Goal: Task Accomplishment & Management: Manage account settings

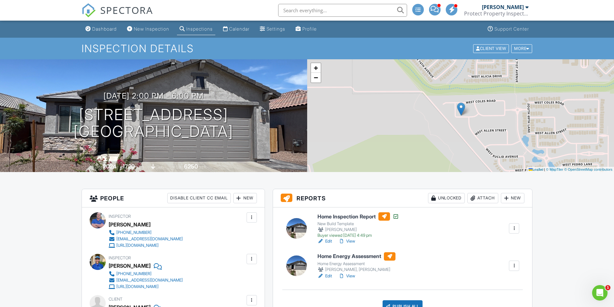
click at [239, 26] on div "Calendar" at bounding box center [239, 28] width 20 height 5
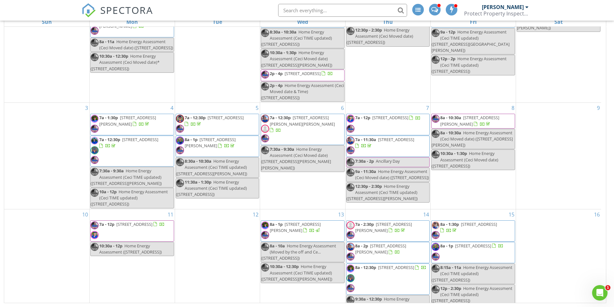
scroll to position [161, 0]
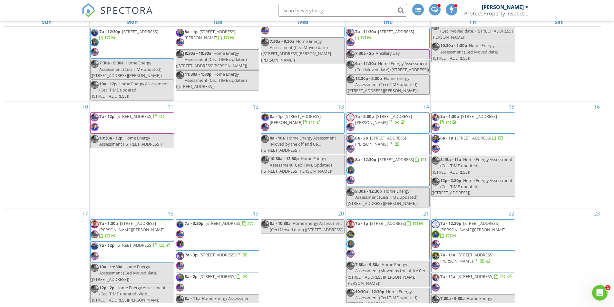
click at [152, 147] on span "Home Energy Assessment ([STREET_ADDRESS])" at bounding box center [130, 141] width 63 height 12
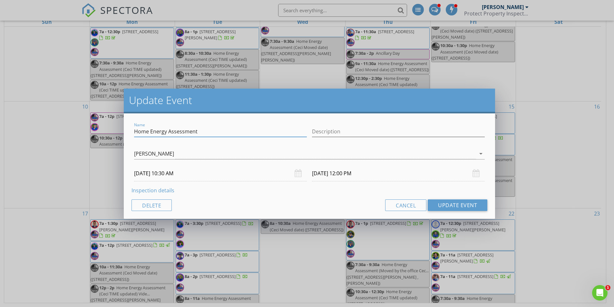
click at [197, 130] on input "Home Energy Assessment" at bounding box center [220, 131] width 173 height 11
click at [49, 132] on div "Update Event Name Home Energy Assessment Description Rodney Harrison Emery Scot…" at bounding box center [307, 153] width 614 height 307
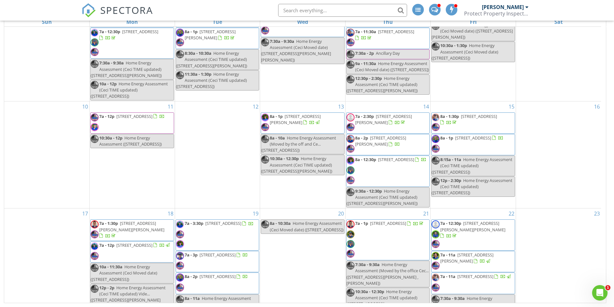
scroll to position [193, 0]
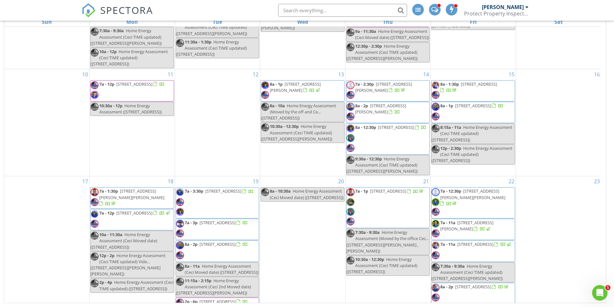
click at [165, 94] on body "SPECTORA Chris Chisholm Protect Property Inspections Role: Inspector Dashboard …" at bounding box center [307, 110] width 614 height 393
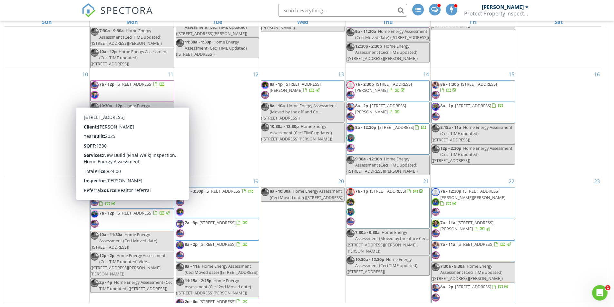
click at [159, 92] on span "7a - 12p 1808 W Solstice Ave , Apache Junction 85120" at bounding box center [128, 90] width 74 height 19
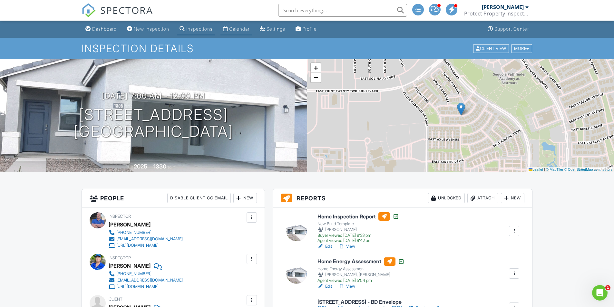
click at [249, 30] on div "Calendar" at bounding box center [239, 28] width 20 height 5
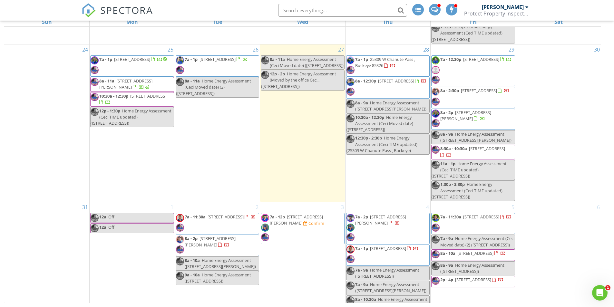
scroll to position [519, 0]
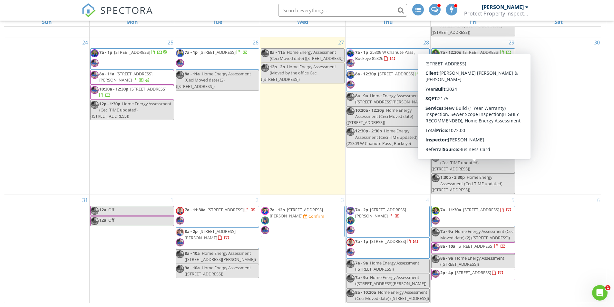
click at [572, 136] on div "30" at bounding box center [558, 115] width 85 height 157
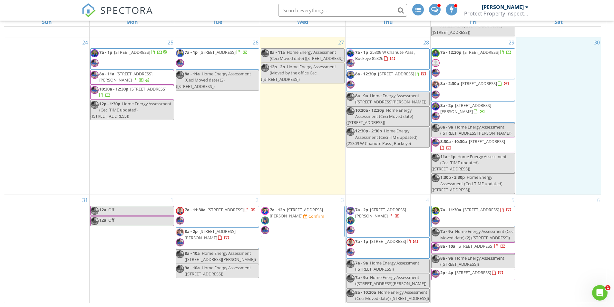
click at [476, 154] on span "Home Energy Assessment (Ceci TIME updated) ([STREET_ADDRESS])" at bounding box center [469, 163] width 75 height 18
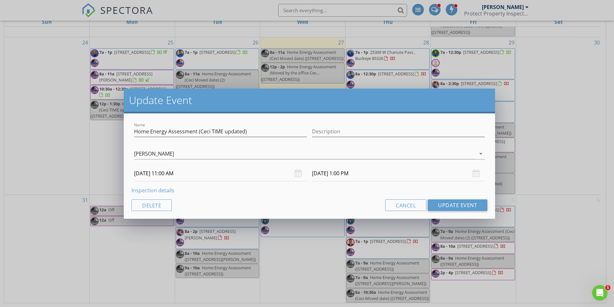
click at [156, 174] on input "[DATE] 11:00 AM" at bounding box center [220, 174] width 173 height 16
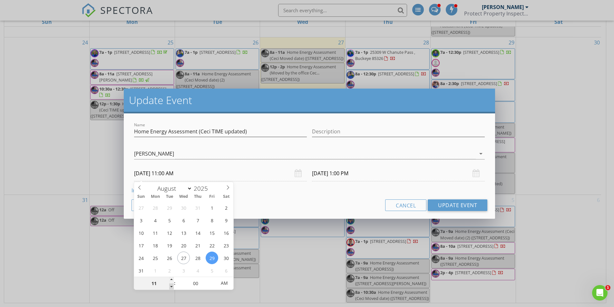
type input "10"
type input "08/29/2025 10:00 AM"
click at [171, 285] on span at bounding box center [171, 287] width 5 height 6
type input "08/29/2025 12:00 PM"
type input "05"
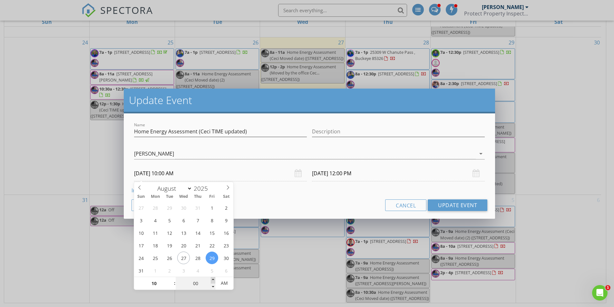
type input "08/29/2025 10:05 AM"
click at [213, 280] on span at bounding box center [213, 280] width 5 height 6
type input "10"
type input "08/29/2025 10:10 AM"
click at [213, 280] on span at bounding box center [213, 280] width 5 height 6
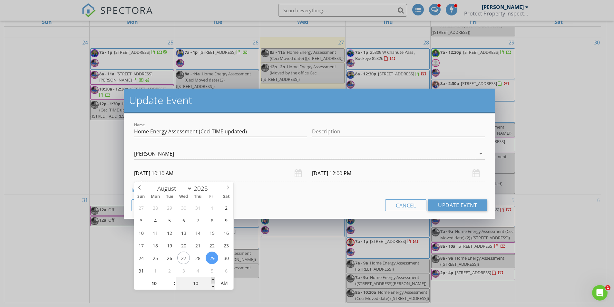
type input "15"
type input "08/29/2025 10:15 AM"
click at [213, 280] on span at bounding box center [213, 280] width 5 height 6
type input "20"
type input "08/29/2025 10:20 AM"
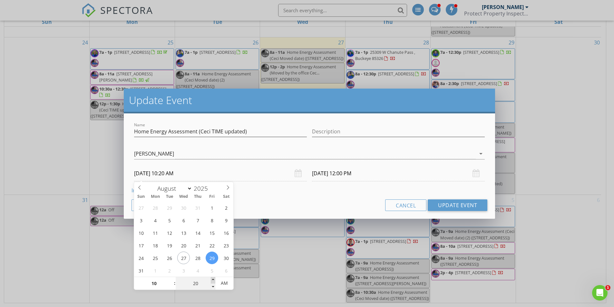
click at [213, 280] on span at bounding box center [213, 280] width 5 height 6
type input "25"
type input "08/29/2025 10:25 AM"
click at [213, 280] on span at bounding box center [213, 280] width 5 height 6
type input "30"
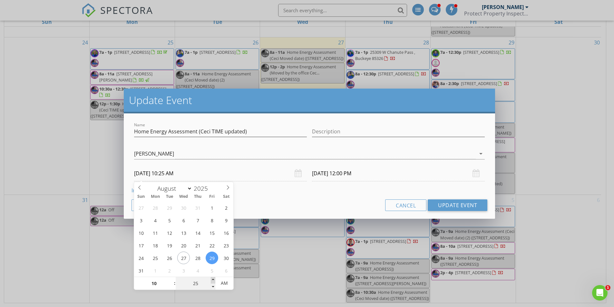
type input "08/29/2025 10:30 AM"
click at [213, 280] on span at bounding box center [213, 280] width 5 height 6
type input "35"
type input "08/29/2025 10:35 AM"
click at [213, 280] on span at bounding box center [213, 280] width 5 height 6
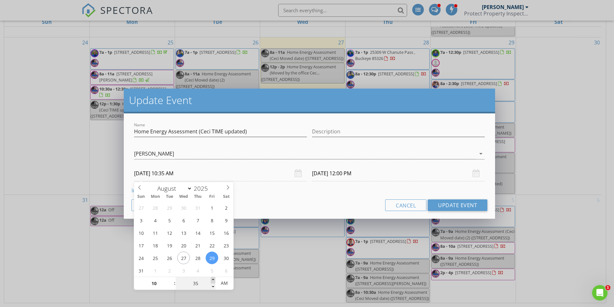
type input "40"
type input "08/29/2025 10:40 AM"
click at [213, 280] on span at bounding box center [213, 280] width 5 height 6
type input "08/29/2025 12:40 PM"
click at [343, 198] on div "Name Home Energy Assessment (Ceci TIME updated) Description Rodney Harrison Eme…" at bounding box center [309, 165] width 371 height 105
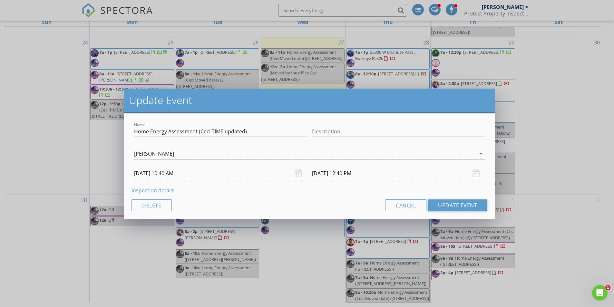
click at [348, 172] on input "08/29/2025 12:40 PM" at bounding box center [398, 174] width 173 height 16
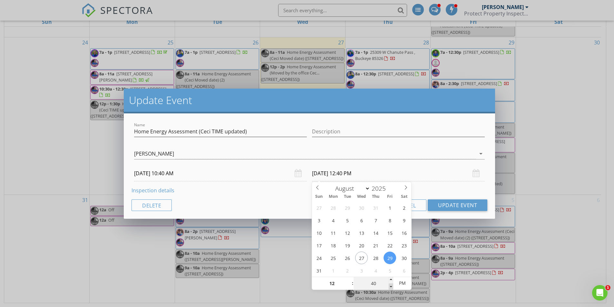
type input "35"
type input "08/29/2025 12:35 PM"
click at [390, 286] on span at bounding box center [391, 287] width 5 height 6
type input "30"
type input "08/29/2025 12:30 PM"
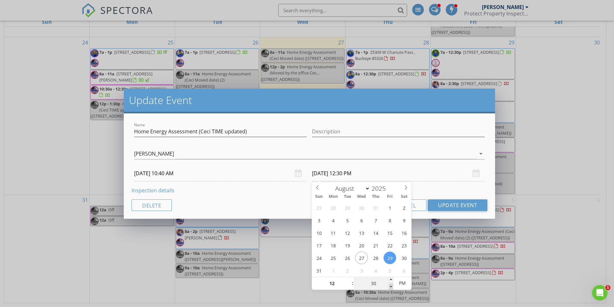
click at [390, 286] on span at bounding box center [391, 287] width 5 height 6
type input "25"
type input "08/29/2025 12:25 PM"
click at [390, 286] on span at bounding box center [391, 287] width 5 height 6
type input "20"
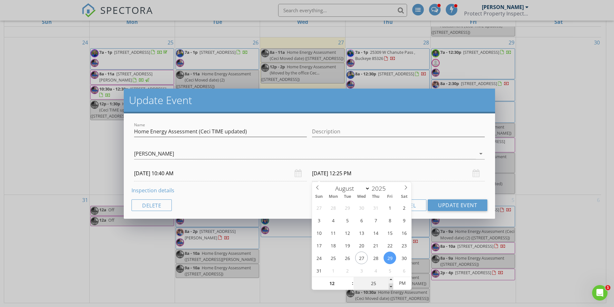
type input "08/29/2025 12:20 PM"
click at [390, 286] on span at bounding box center [391, 287] width 5 height 6
type input "15"
type input "08/29/2025 12:15 PM"
click at [390, 286] on span at bounding box center [391, 287] width 5 height 6
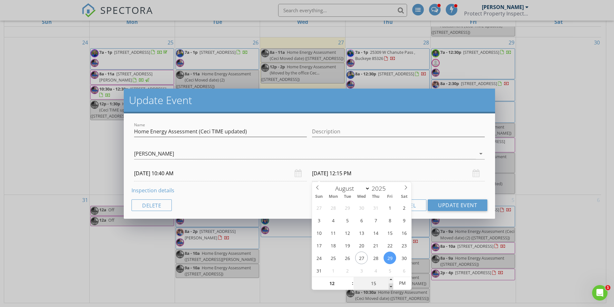
type input "10"
type input "08/29/2025 12:10 PM"
click at [390, 286] on span at bounding box center [391, 287] width 5 height 6
type input "05"
type input "08/29/2025 12:05 PM"
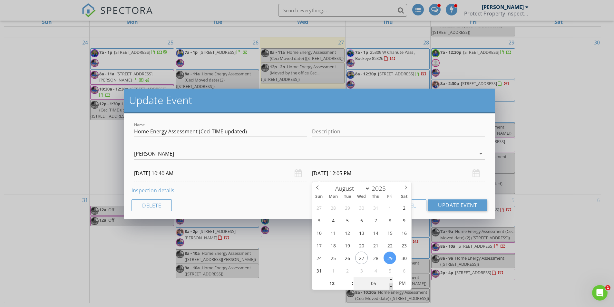
click at [390, 286] on span at bounding box center [391, 287] width 5 height 6
type input "00"
type input "08/29/2025 12:00 PM"
click at [390, 286] on span at bounding box center [391, 287] width 5 height 6
click at [459, 207] on button "Update Event" at bounding box center [458, 205] width 60 height 12
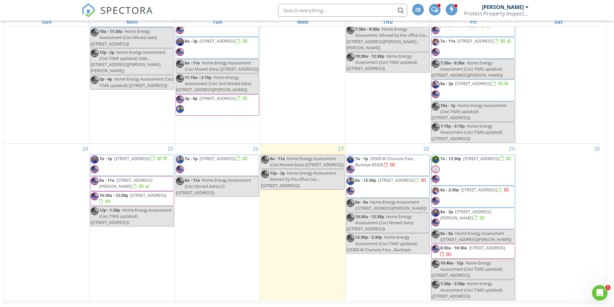
scroll to position [419, 0]
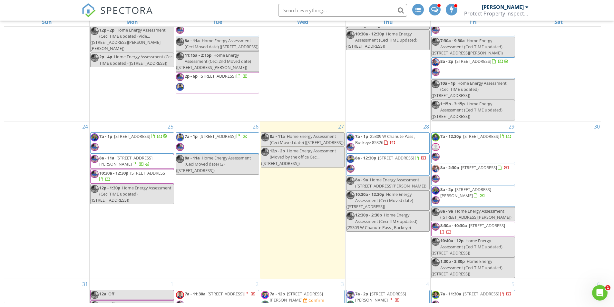
click at [469, 271] on span "Home Energy Assessment (Ceci TIME updated) (21876 E Twin Acrs Ct, Queen Creek)" at bounding box center [467, 267] width 71 height 18
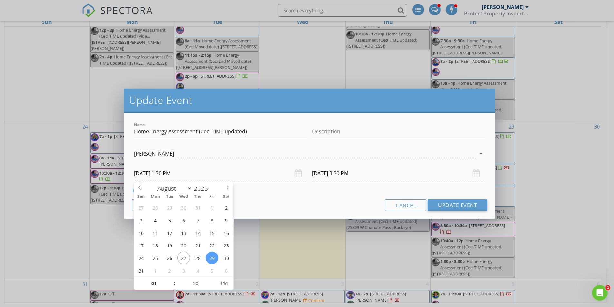
click at [174, 174] on input "08/29/2025 1:30 PM" at bounding box center [220, 174] width 173 height 16
type input "12"
type input "08/29/2025 12:30 PM"
click at [170, 287] on span at bounding box center [171, 287] width 5 height 6
type input "08/29/2025 2:30 PM"
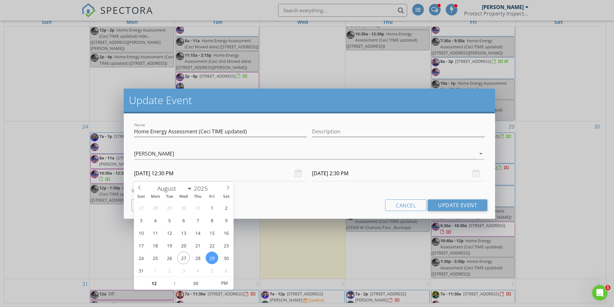
click at [356, 173] on input "08/29/2025 2:30 PM" at bounding box center [398, 174] width 173 height 16
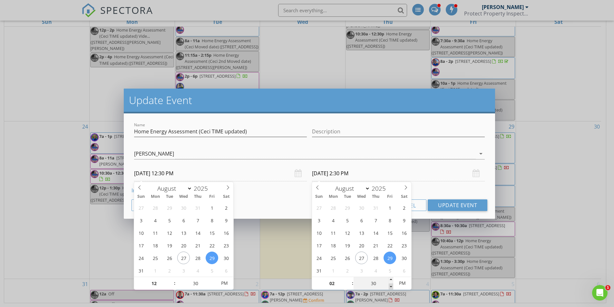
type input "25"
type input "08/29/2025 2:25 PM"
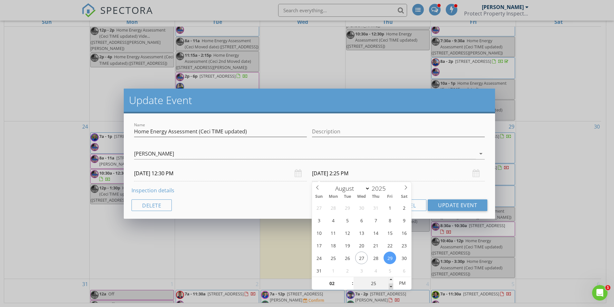
click at [391, 286] on span at bounding box center [391, 287] width 5 height 6
type input "20"
type input "08/29/2025 2:20 PM"
click at [391, 286] on span at bounding box center [391, 287] width 5 height 6
type input "15"
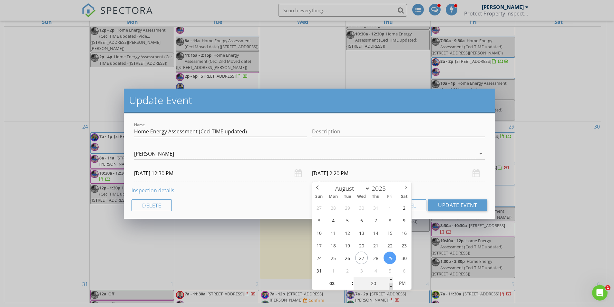
type input "08/29/2025 2:15 PM"
click at [391, 286] on span at bounding box center [391, 287] width 5 height 6
type input "10"
type input "08/29/2025 2:10 PM"
click at [391, 286] on span at bounding box center [391, 287] width 5 height 6
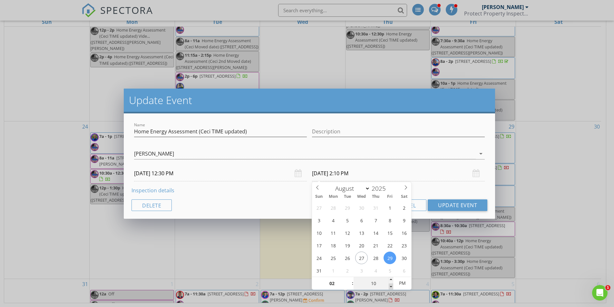
type input "05"
type input "08/29/2025 2:05 PM"
click at [391, 286] on span at bounding box center [391, 287] width 5 height 6
type input "00"
type input "08/29/2025 2:00 PM"
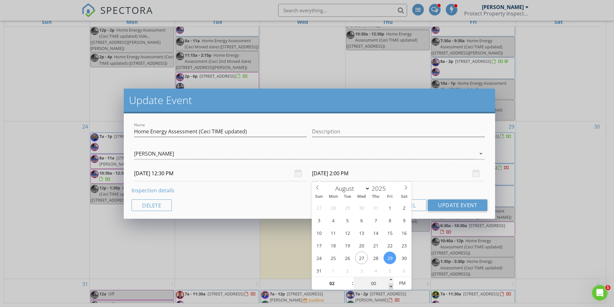
click at [391, 286] on span at bounding box center [391, 287] width 5 height 6
click at [465, 206] on button "Update Event" at bounding box center [458, 205] width 60 height 12
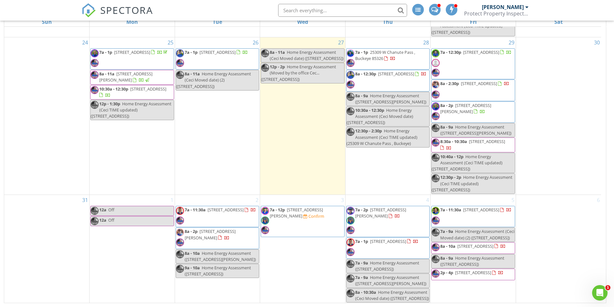
scroll to position [519, 0]
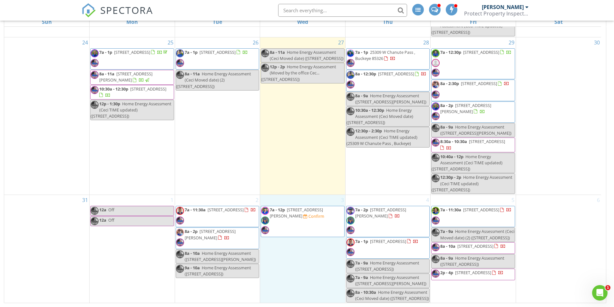
click at [330, 260] on div "3 7a - 12p 2725 W Thurman Dr, Phoenix 85339 Confirm" at bounding box center [302, 249] width 85 height 108
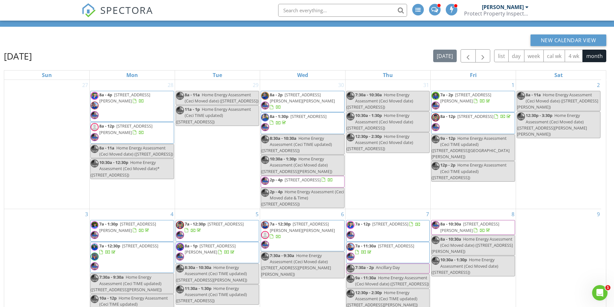
scroll to position [0, 0]
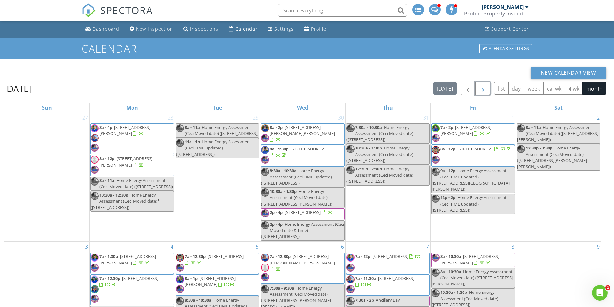
click at [485, 88] on span "button" at bounding box center [483, 89] width 8 height 8
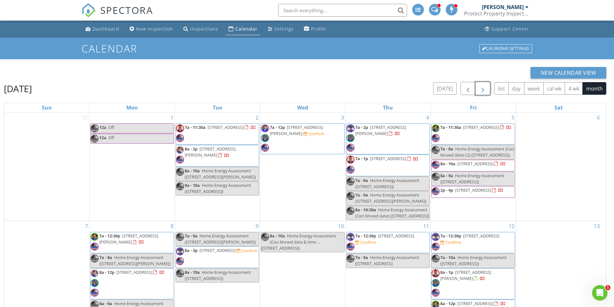
click at [227, 245] on span "Home Energy Assessment (2725 W Thurman Dr, Phoenix)" at bounding box center [220, 239] width 71 height 12
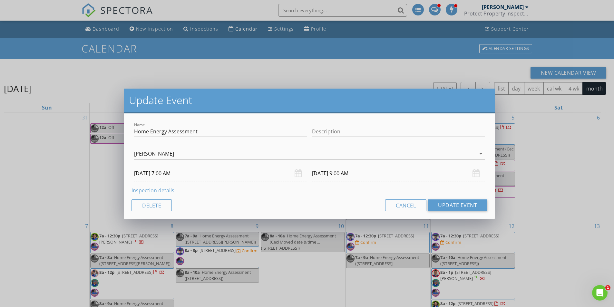
drag, startPoint x: 351, startPoint y: 93, endPoint x: 365, endPoint y: 99, distance: 14.5
click at [365, 99] on h2 "Update Event" at bounding box center [309, 100] width 361 height 13
click at [141, 171] on input "09/09/2025 7:00 AM" at bounding box center [220, 174] width 173 height 16
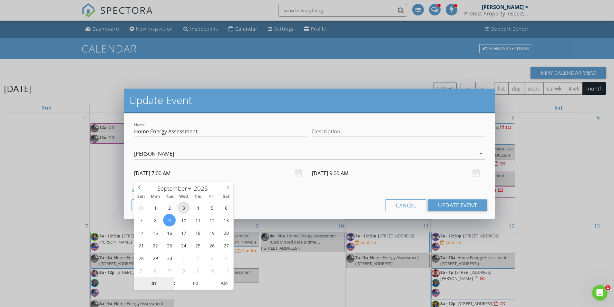
type input "09/03/2025 7:00 AM"
type input "09/03/2025 9:00 AM"
click at [469, 208] on button "Update Event" at bounding box center [458, 205] width 60 height 12
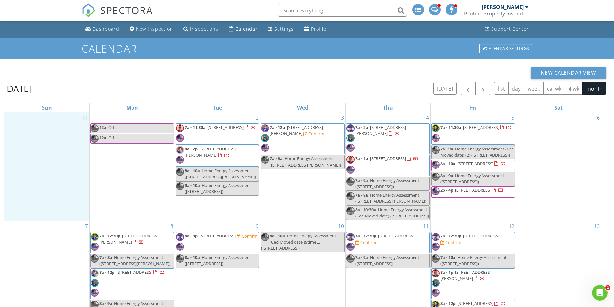
click at [33, 172] on div "31" at bounding box center [46, 166] width 85 height 108
click at [304, 137] on span "7a - 12p 2725 W Thurman Dr, Phoenix 85339 Confirm" at bounding box center [302, 138] width 83 height 29
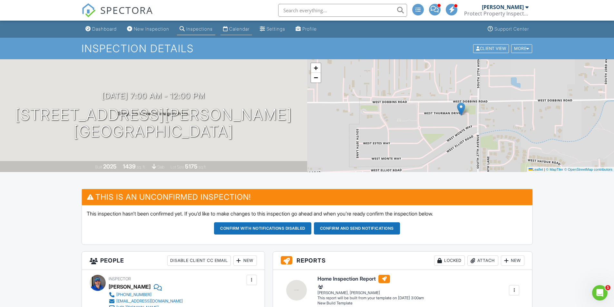
click at [245, 29] on div "Calendar" at bounding box center [239, 28] width 20 height 5
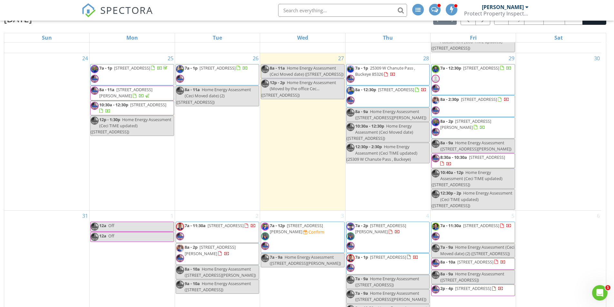
scroll to position [86, 0]
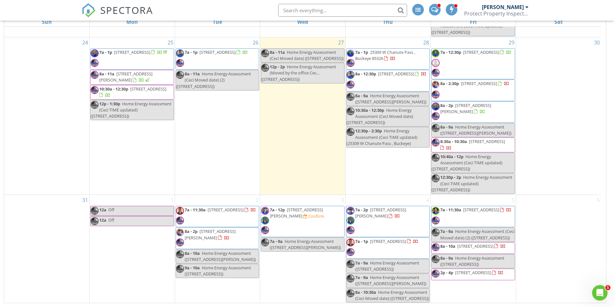
click at [309, 238] on span "Home Energy Assessment (2725 W Thurman Dr, Phoenix)" at bounding box center [305, 244] width 71 height 12
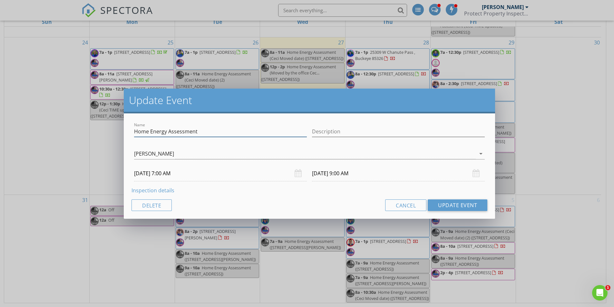
click at [198, 129] on input "Home Energy Assessment" at bounding box center [220, 131] width 173 height 11
type input "Home Energy Assessment (Ceci TIME updated)"
click at [163, 174] on input "09/03/2025 7:00 AM" at bounding box center [220, 174] width 173 height 16
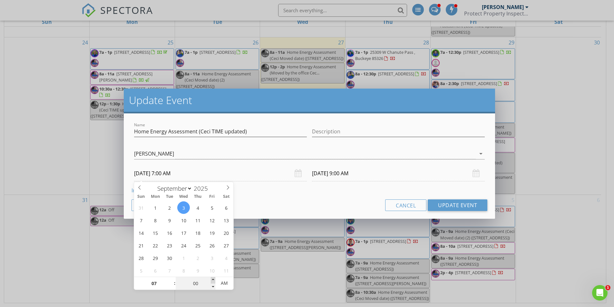
type input "05"
type input "09/03/2025 7:05 AM"
click at [213, 279] on span at bounding box center [213, 280] width 5 height 6
type input "10"
type input "09/03/2025 7:10 AM"
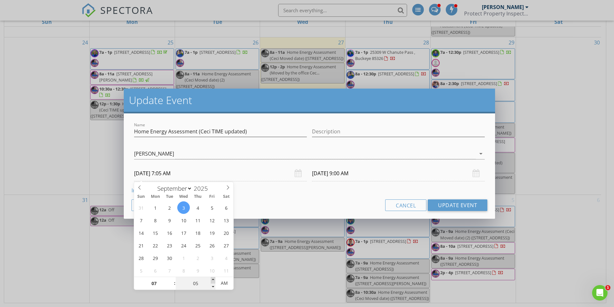
type input "09/03/2025 9:05 AM"
click at [213, 279] on span at bounding box center [213, 280] width 5 height 6
type input "15"
type input "09/03/2025 7:15 AM"
click at [213, 279] on span at bounding box center [213, 280] width 5 height 6
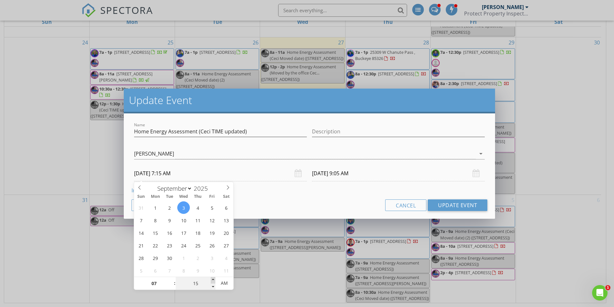
type input "09/03/2025 9:15 AM"
type input "20"
type input "09/03/2025 7:20 AM"
click at [213, 278] on span at bounding box center [213, 280] width 5 height 6
type input "09/03/2025 9:20 AM"
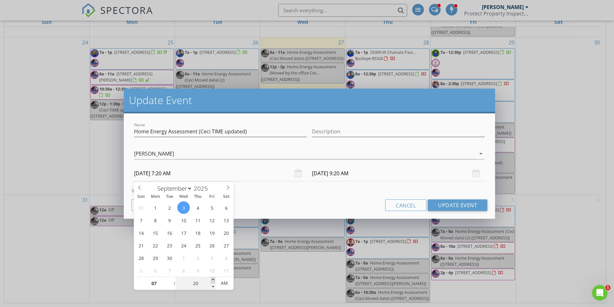
type input "25"
type input "09/03/2025 7:25 AM"
click at [212, 277] on span at bounding box center [213, 280] width 5 height 6
type input "09/03/2025 9:25 AM"
type input "30"
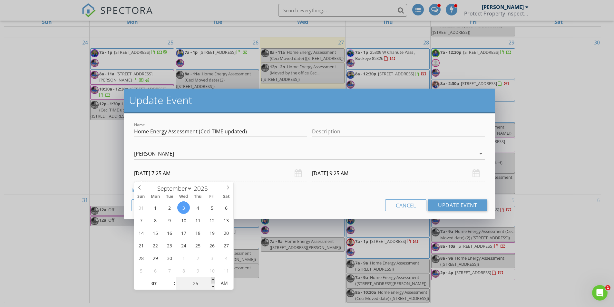
type input "09/03/2025 7:30 AM"
click at [213, 278] on span at bounding box center [213, 280] width 5 height 6
type input "09/03/2025 9:30 AM"
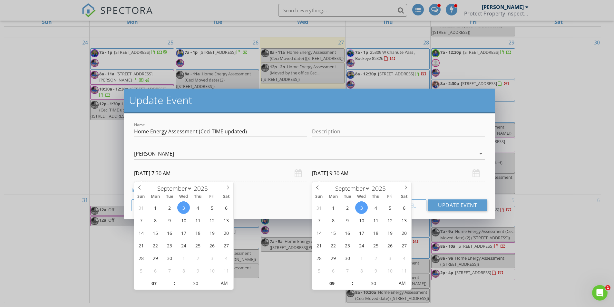
click at [338, 176] on input "09/03/2025 9:30 AM" at bounding box center [398, 174] width 173 height 16
type input "08"
type input "09/03/2025 8:30 AM"
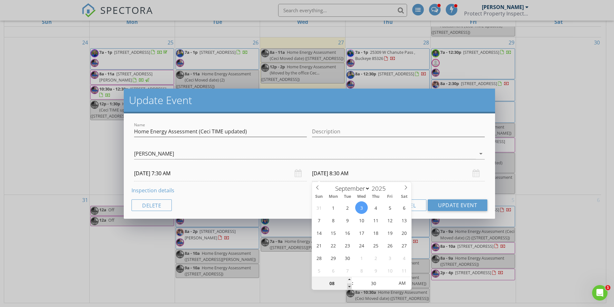
click at [349, 286] on span at bounding box center [349, 287] width 5 height 6
click at [453, 205] on button "Update Event" at bounding box center [458, 205] width 60 height 12
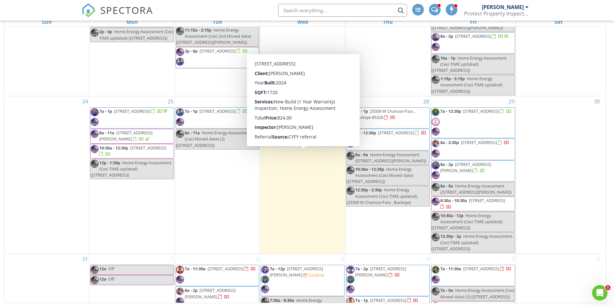
scroll to position [451, 0]
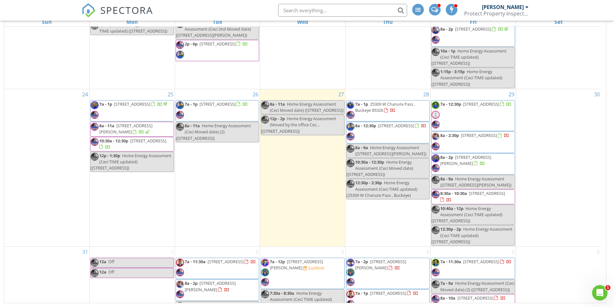
click at [572, 179] on div "30" at bounding box center [558, 167] width 85 height 157
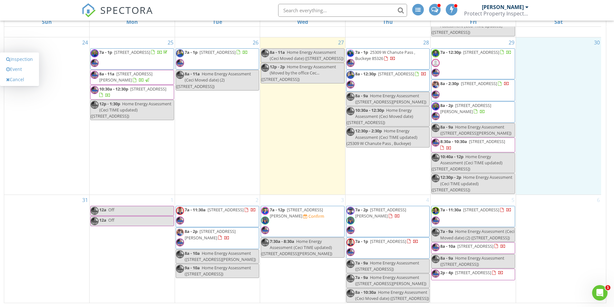
scroll to position [519, 0]
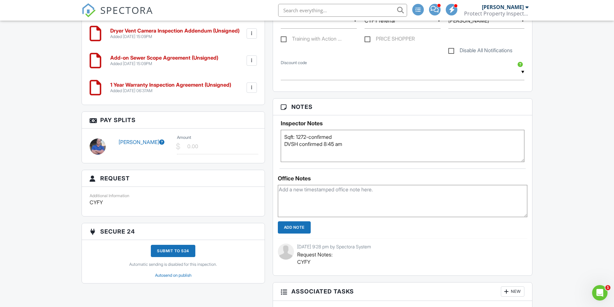
scroll to position [612, 0]
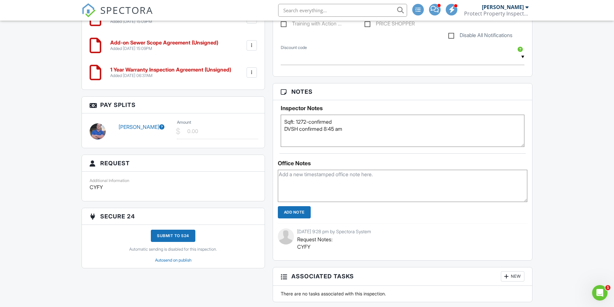
click at [335, 178] on textarea at bounding box center [403, 186] width 250 height 32
type textarea "c"
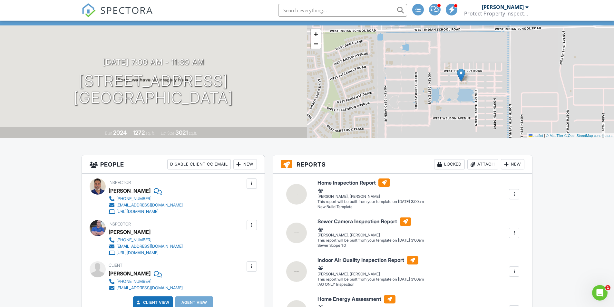
scroll to position [0, 0]
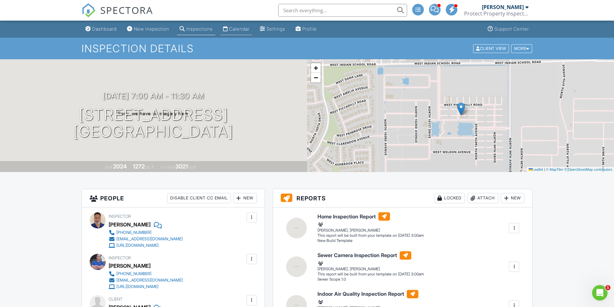
type textarea "Called the customer, left her a vm and txted her, asking to move ONLY EA for ne…"
click at [247, 29] on div "Calendar" at bounding box center [239, 28] width 20 height 5
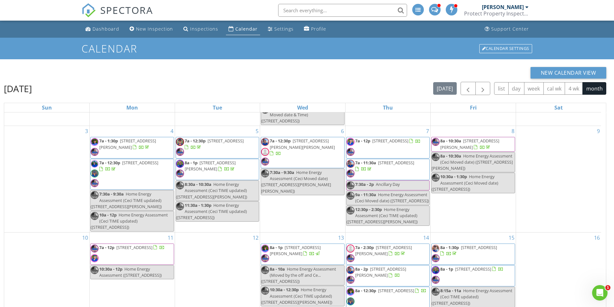
scroll to position [64, 0]
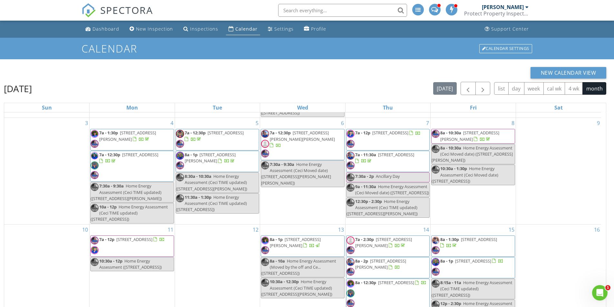
scroll to position [129, 0]
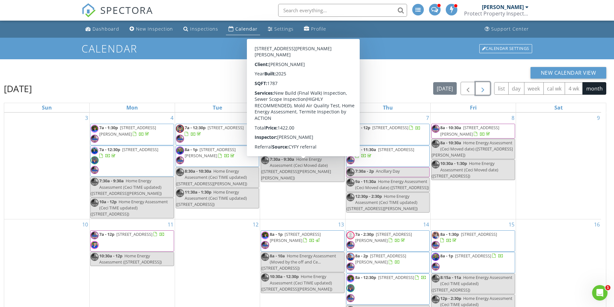
click at [483, 87] on span "button" at bounding box center [483, 89] width 8 height 8
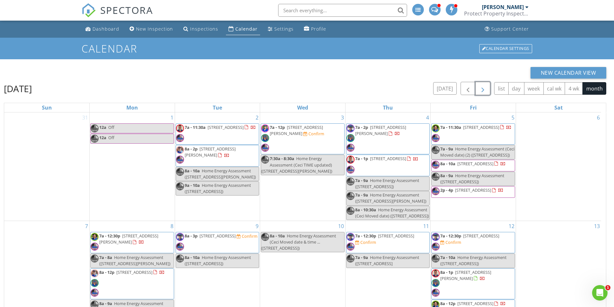
click at [209, 130] on span "[STREET_ADDRESS]" at bounding box center [226, 127] width 36 height 6
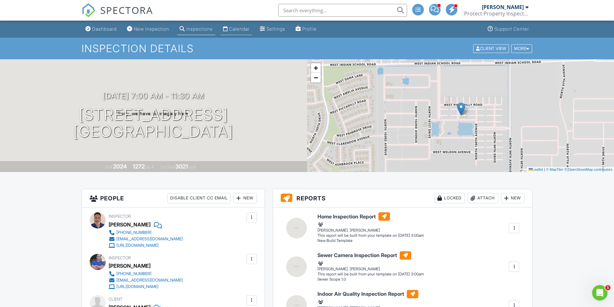
click at [244, 27] on div "Calendar" at bounding box center [239, 28] width 20 height 5
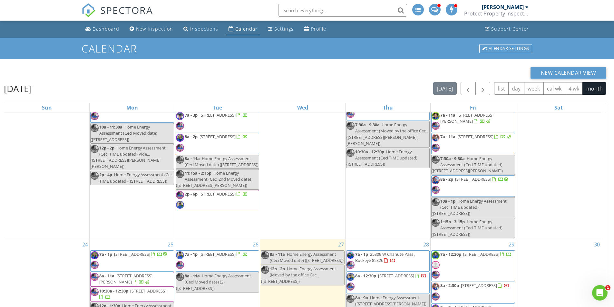
scroll to position [483, 0]
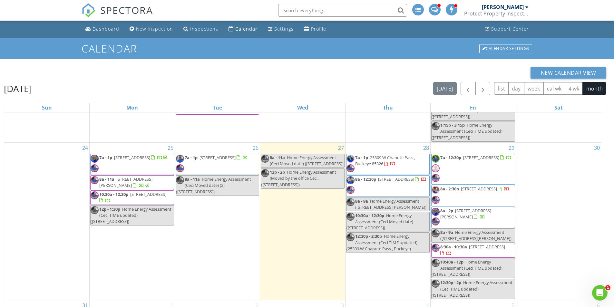
click at [233, 165] on span "7a - 1p 4574 E Matate Ln , San Tan Valley 85140" at bounding box center [212, 164] width 72 height 19
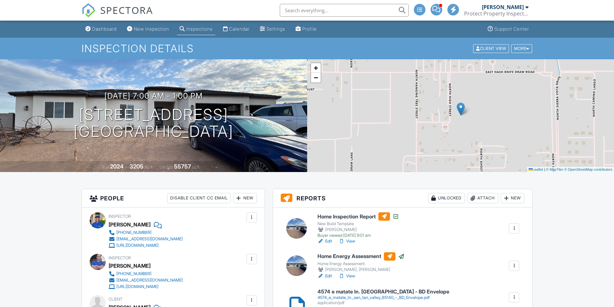
click at [244, 27] on div "Calendar" at bounding box center [239, 28] width 20 height 5
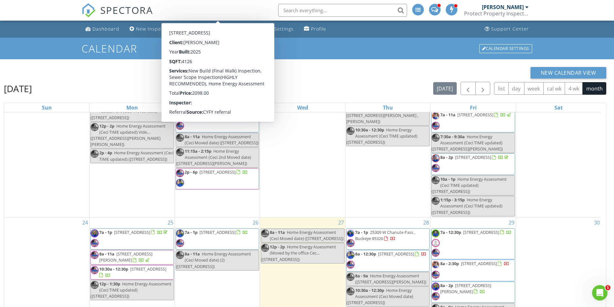
scroll to position [483, 0]
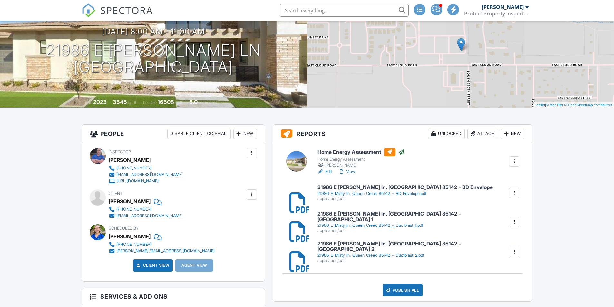
drag, startPoint x: 0, startPoint y: 0, endPoint x: 351, endPoint y: 171, distance: 390.4
click at [351, 171] on link "View" at bounding box center [346, 172] width 17 height 6
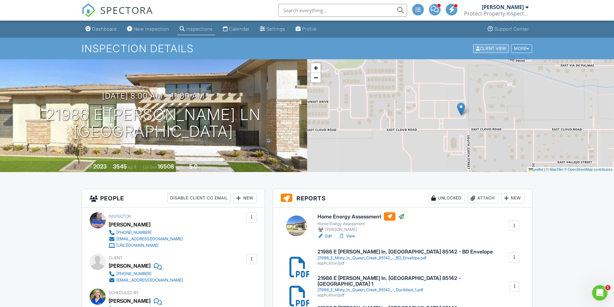
click at [485, 51] on div "Client View" at bounding box center [491, 48] width 36 height 9
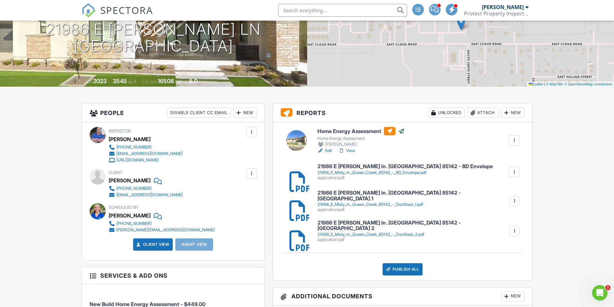
scroll to position [97, 0]
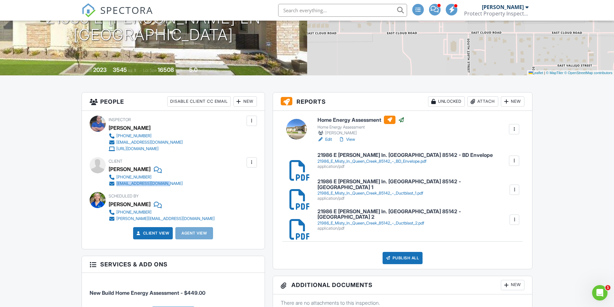
drag, startPoint x: 170, startPoint y: 184, endPoint x: 116, endPoint y: 185, distance: 54.1
click at [116, 185] on div "480-414-1299 paolamarten@hotmail.com" at bounding box center [148, 180] width 79 height 13
copy div "paolamarten@hotmail.com"
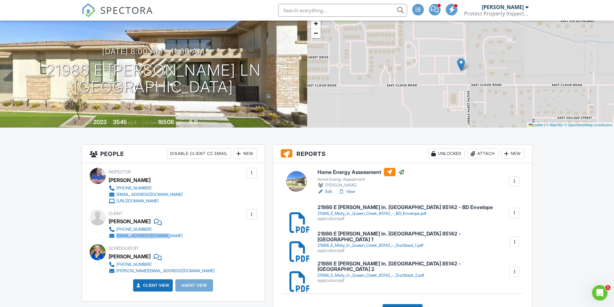
scroll to position [0, 0]
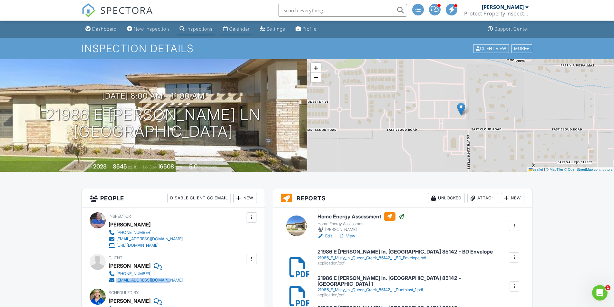
click at [245, 28] on div "Calendar" at bounding box center [239, 28] width 20 height 5
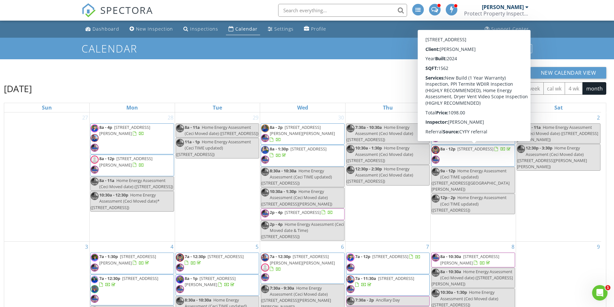
click at [344, 76] on div "New Calendar View" at bounding box center [305, 73] width 602 height 12
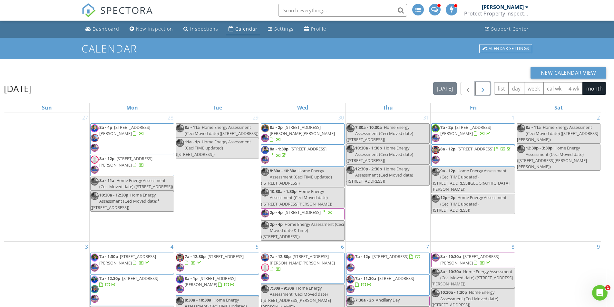
click at [480, 90] on span "button" at bounding box center [483, 89] width 8 height 8
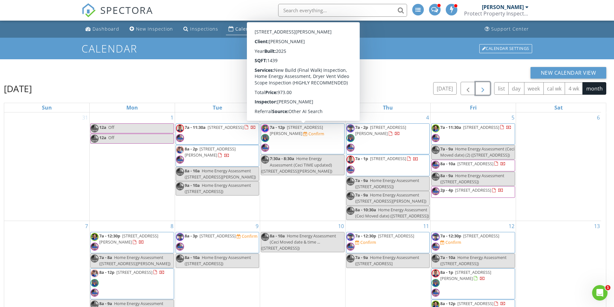
click at [486, 91] on span "button" at bounding box center [483, 89] width 8 height 8
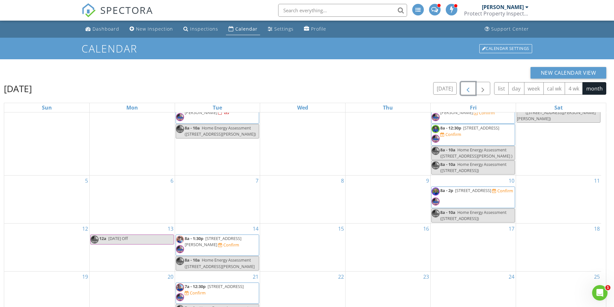
click at [470, 89] on span "button" at bounding box center [468, 89] width 8 height 8
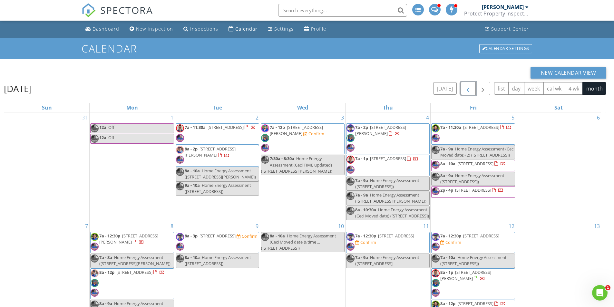
click at [230, 135] on span "7a - 11:30a 3773 N 100th Ave , Avondale 85392" at bounding box center [216, 133] width 80 height 19
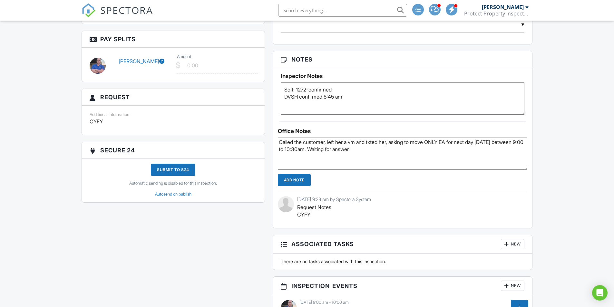
click at [301, 181] on input "Add Note" at bounding box center [294, 180] width 33 height 12
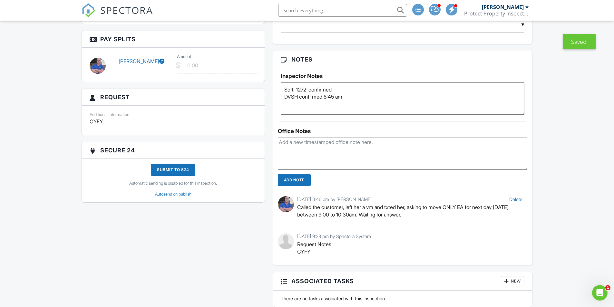
click at [298, 144] on textarea "Called the customer, left her a vm and txted her, asking to move ONLY EA for ne…" at bounding box center [403, 154] width 250 height 32
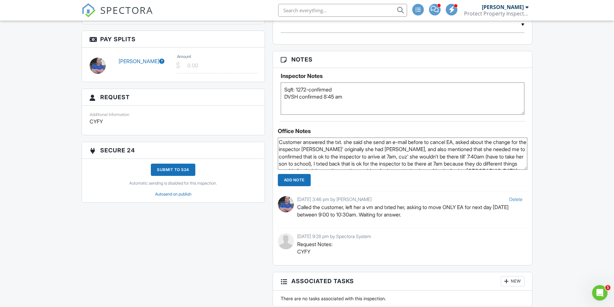
click at [432, 140] on textarea "Called the customer, left her a vm and txted her, asking to move ONLY EA for ne…" at bounding box center [403, 154] width 250 height 32
click at [463, 142] on textarea "Called the customer, left her a vm and txted her, asking to move ONLY EA for ne…" at bounding box center [403, 154] width 250 height 32
click at [416, 141] on textarea "Called the customer, left her a vm and txted her, asking to move ONLY EA for ne…" at bounding box center [403, 154] width 250 height 32
click at [480, 140] on textarea "Called the customer, left her a vm and txted her, asking to move ONLY EA for ne…" at bounding box center [403, 154] width 250 height 32
drag, startPoint x: 363, startPoint y: 156, endPoint x: 368, endPoint y: 156, distance: 4.9
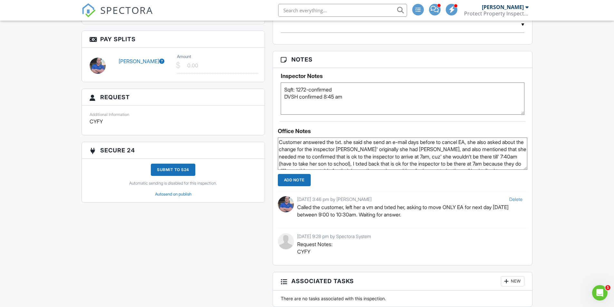
click at [368, 156] on textarea "Called the customer, left her a vm and txted her, asking to move ONLY EA for ne…" at bounding box center [403, 154] width 250 height 32
click at [520, 157] on textarea "Called the customer, left her a vm and txted her, asking to move ONLY EA for ne…" at bounding box center [403, 154] width 250 height 32
type textarea "Customer answered the txt. she said she send an e-mail days before to cancel EA…"
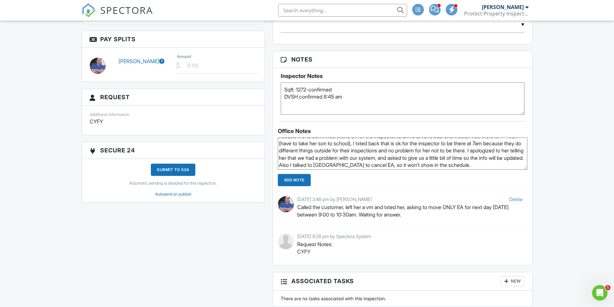
click at [306, 181] on input "Add Note" at bounding box center [294, 180] width 33 height 12
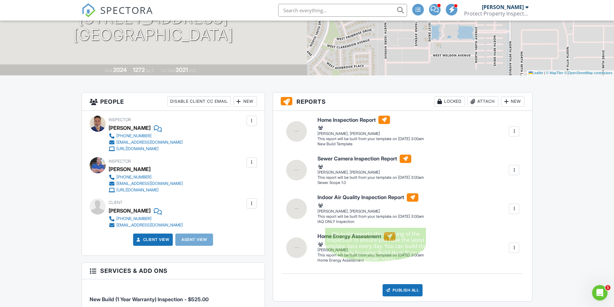
scroll to position [0, 0]
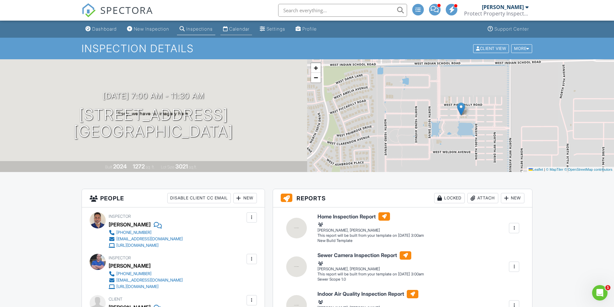
click at [249, 28] on div "Calendar" at bounding box center [239, 28] width 20 height 5
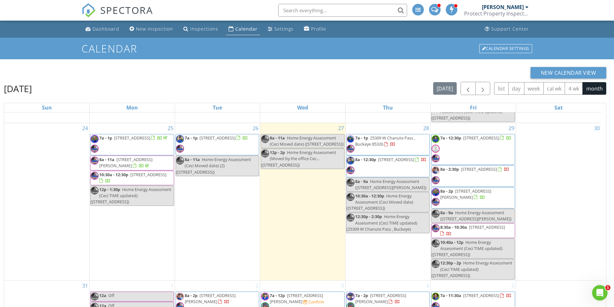
scroll to position [519, 0]
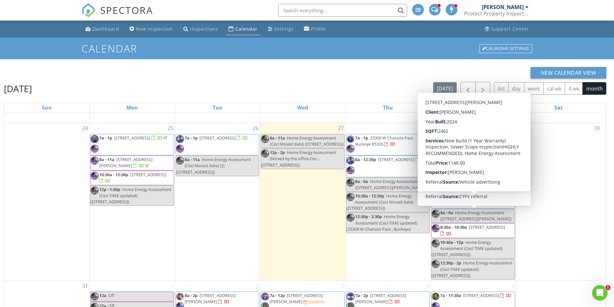
click at [558, 221] on div "30" at bounding box center [558, 201] width 85 height 157
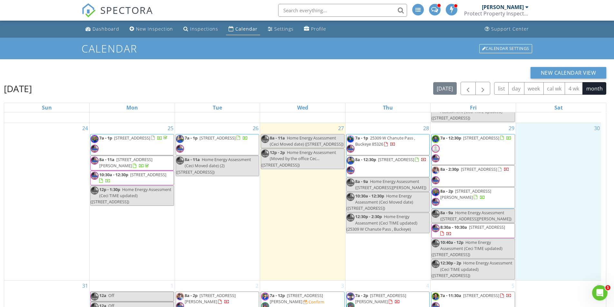
select select "7"
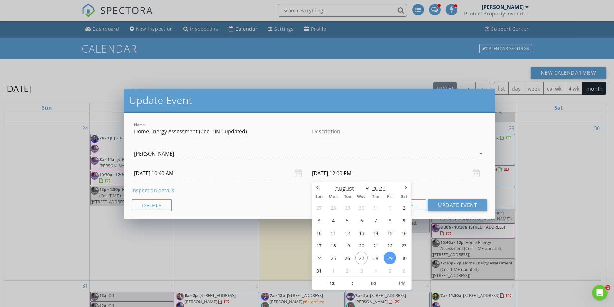
click at [335, 170] on input "[DATE] 12:00 PM" at bounding box center [398, 174] width 173 height 16
type input "05"
type input "[DATE] 12:05 PM"
click at [390, 279] on span at bounding box center [391, 280] width 5 height 6
type input "10"
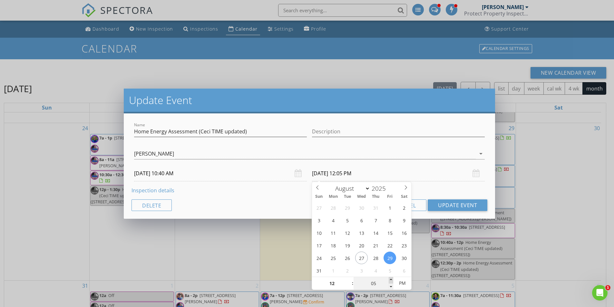
type input "[DATE] 12:10 PM"
click at [390, 279] on span at bounding box center [391, 280] width 5 height 6
type input "15"
type input "[DATE] 12:15 PM"
click at [390, 279] on span at bounding box center [391, 280] width 5 height 6
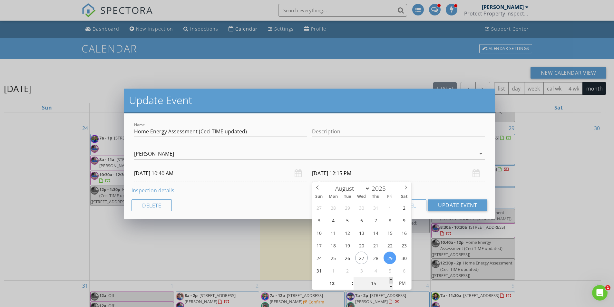
type input "20"
type input "[DATE] 12:20 PM"
click at [390, 279] on span at bounding box center [391, 280] width 5 height 6
type input "25"
type input "[DATE] 12:25 PM"
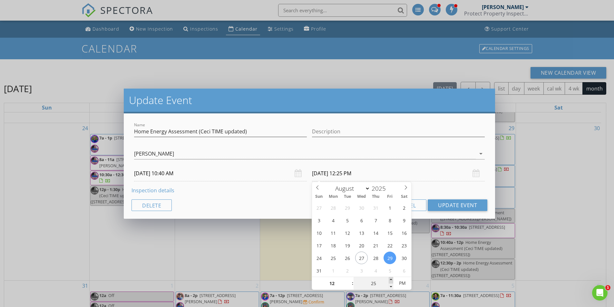
click at [390, 279] on span at bounding box center [391, 280] width 5 height 6
type input "30"
type input "[DATE] 12:30 PM"
click at [390, 279] on span at bounding box center [391, 280] width 5 height 6
click at [464, 206] on button "Update Event" at bounding box center [458, 205] width 60 height 12
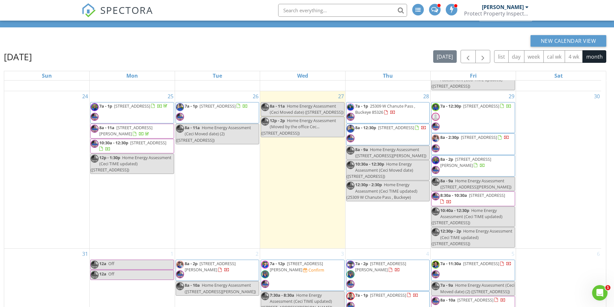
scroll to position [32, 0]
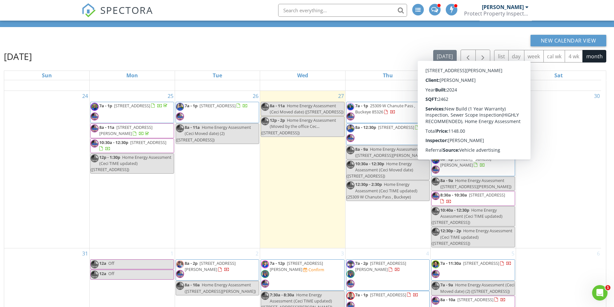
click at [477, 178] on span "Home Energy Assessment ([STREET_ADDRESS][PERSON_NAME])" at bounding box center [475, 184] width 71 height 12
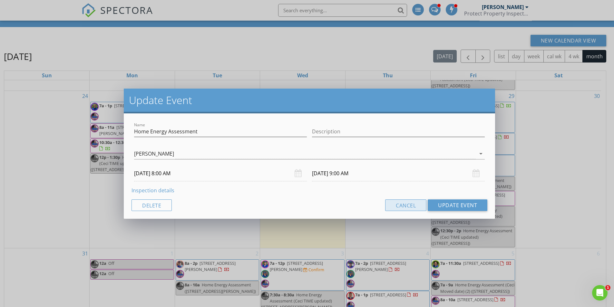
click at [402, 204] on button "Cancel" at bounding box center [405, 205] width 41 height 12
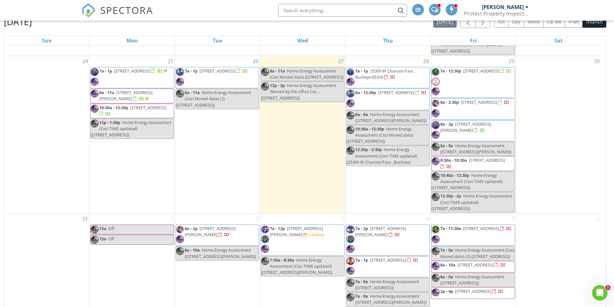
scroll to position [86, 0]
